Goal: Check status: Check status

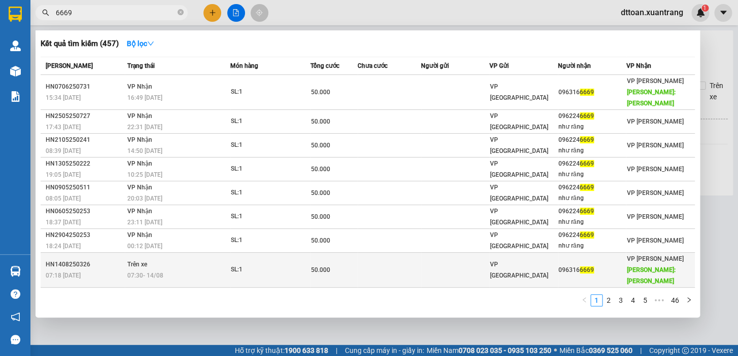
type input "6669"
click at [182, 253] on td "Trên xe 07:30 [DATE]" at bounding box center [177, 270] width 105 height 35
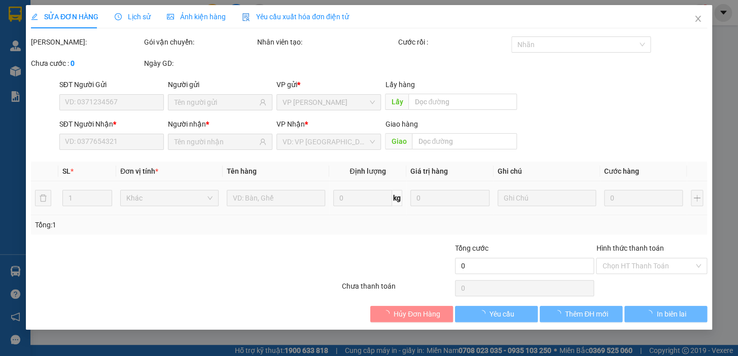
type input "0963166669"
type input "[PERSON_NAME]"
type input "50.000"
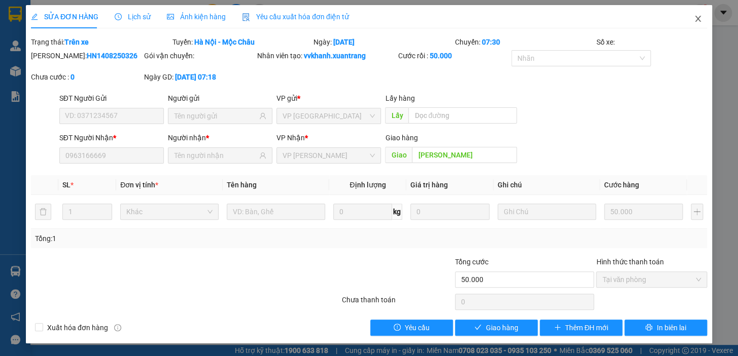
click at [695, 19] on icon "close" at bounding box center [698, 19] width 8 height 8
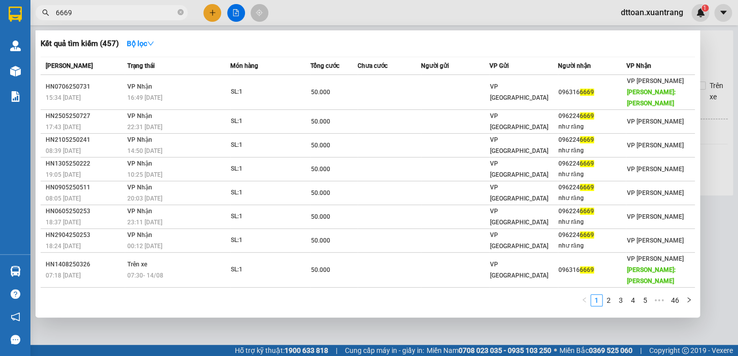
click at [116, 13] on input "6669" at bounding box center [116, 12] width 120 height 11
